Goal: Use online tool/utility: Utilize a website feature to perform a specific function

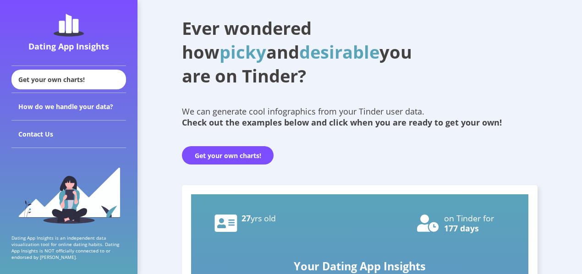
scroll to position [4, 0]
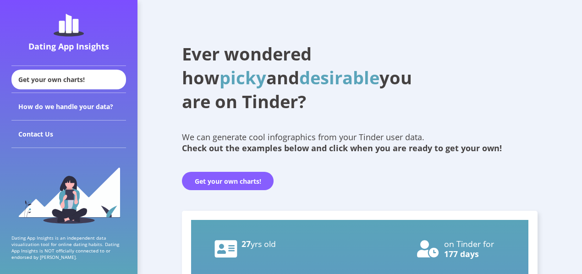
click at [242, 183] on button "Get your own charts!" at bounding box center [228, 181] width 92 height 18
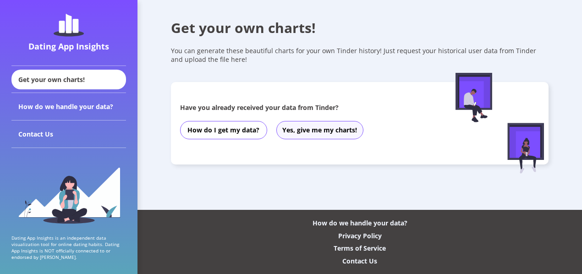
click at [320, 127] on button "Yes, give me my charts!" at bounding box center [319, 130] width 87 height 18
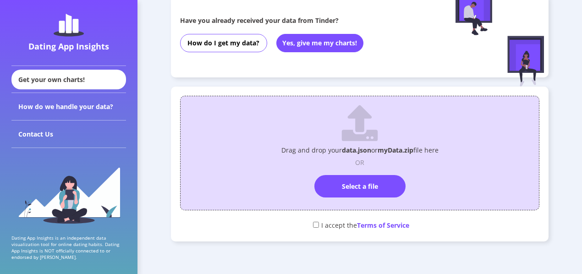
scroll to position [88, 0]
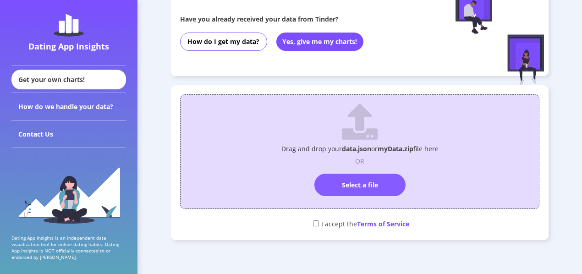
click at [364, 181] on label "Select a file" at bounding box center [359, 185] width 91 height 22
click at [360, 170] on input "Select a file" at bounding box center [360, 170] width 0 height 0
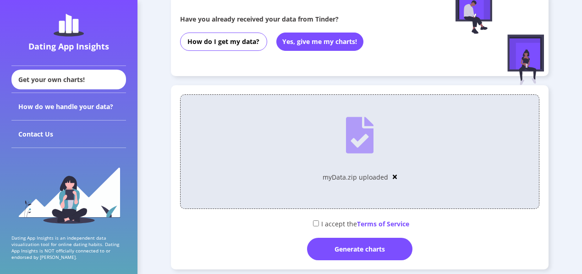
click at [316, 223] on input "checkbox" at bounding box center [316, 224] width 6 height 6
checkbox input "true"
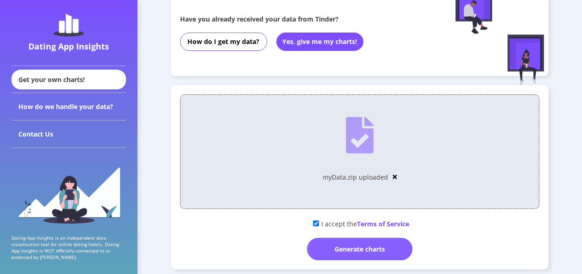
click at [364, 249] on div "Generate charts" at bounding box center [359, 249] width 105 height 22
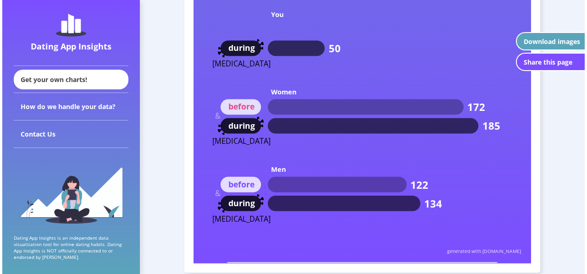
scroll to position [4136, 0]
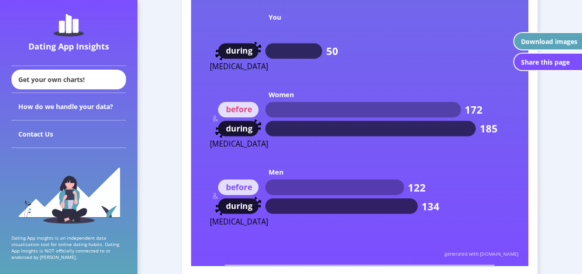
click at [547, 37] on div "Download images" at bounding box center [549, 41] width 56 height 9
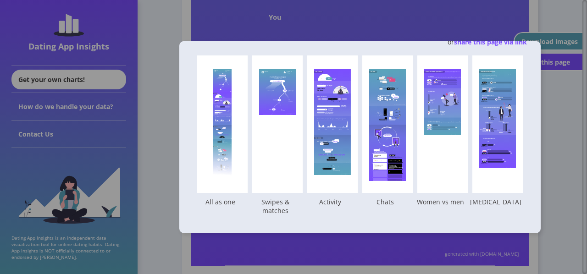
scroll to position [22, 0]
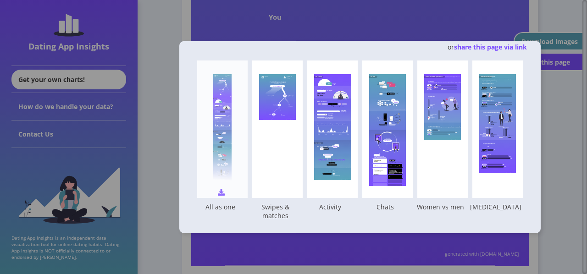
click at [232, 126] on div at bounding box center [222, 129] width 18 height 110
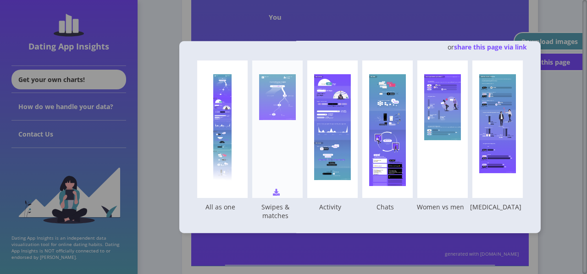
click at [296, 119] on rect at bounding box center [277, 97] width 37 height 46
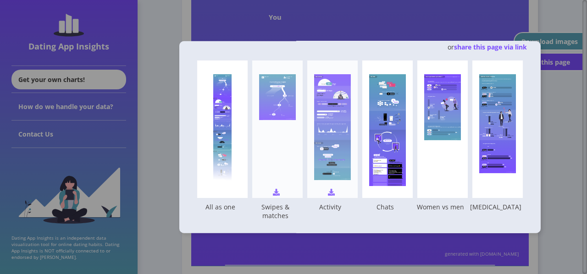
click at [348, 131] on icon at bounding box center [333, 129] width 29 height 7
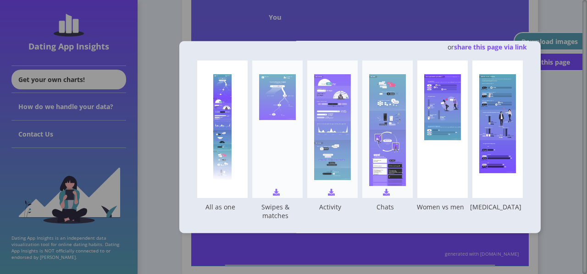
click at [406, 137] on rect at bounding box center [387, 136] width 37 height 13
